Goal: Information Seeking & Learning: Learn about a topic

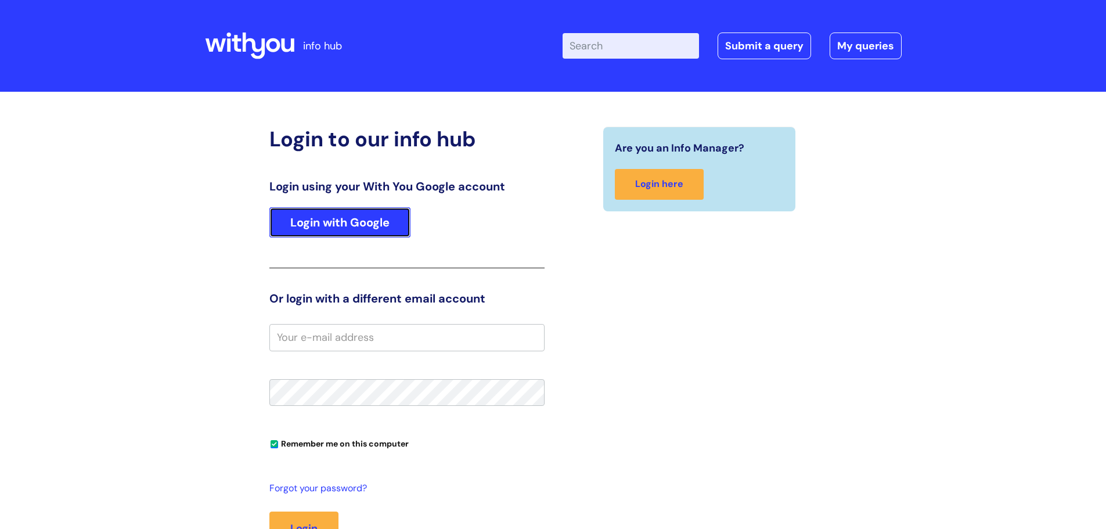
click at [316, 213] on link "Login with Google" at bounding box center [339, 222] width 141 height 30
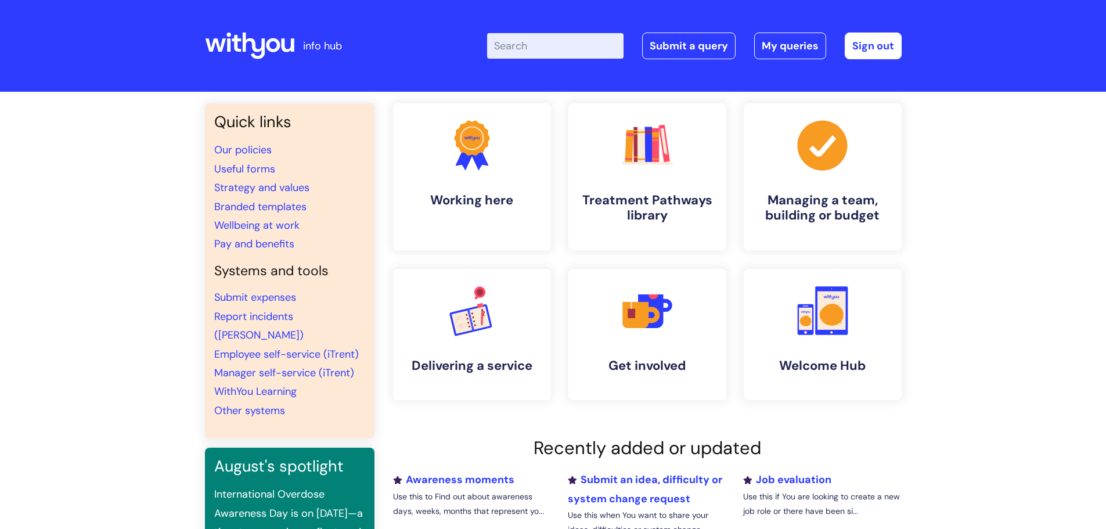
click at [546, 49] on input "Enter your search term here..." at bounding box center [555, 46] width 136 height 26
type input "eap"
click button "Search" at bounding box center [0, 0] width 0 height 0
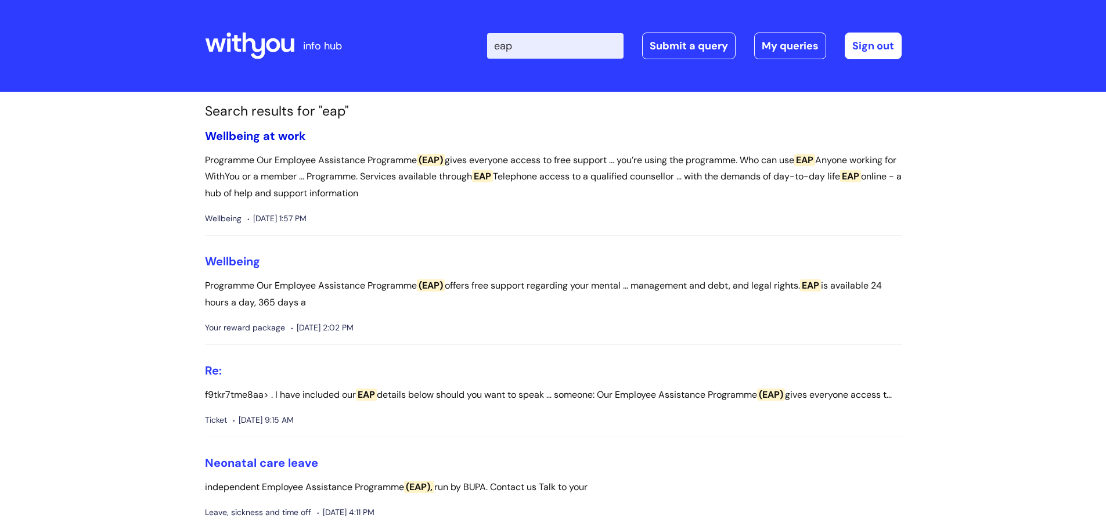
click at [259, 135] on link "Wellbeing at work" at bounding box center [255, 135] width 101 height 15
